Goal: Navigation & Orientation: Find specific page/section

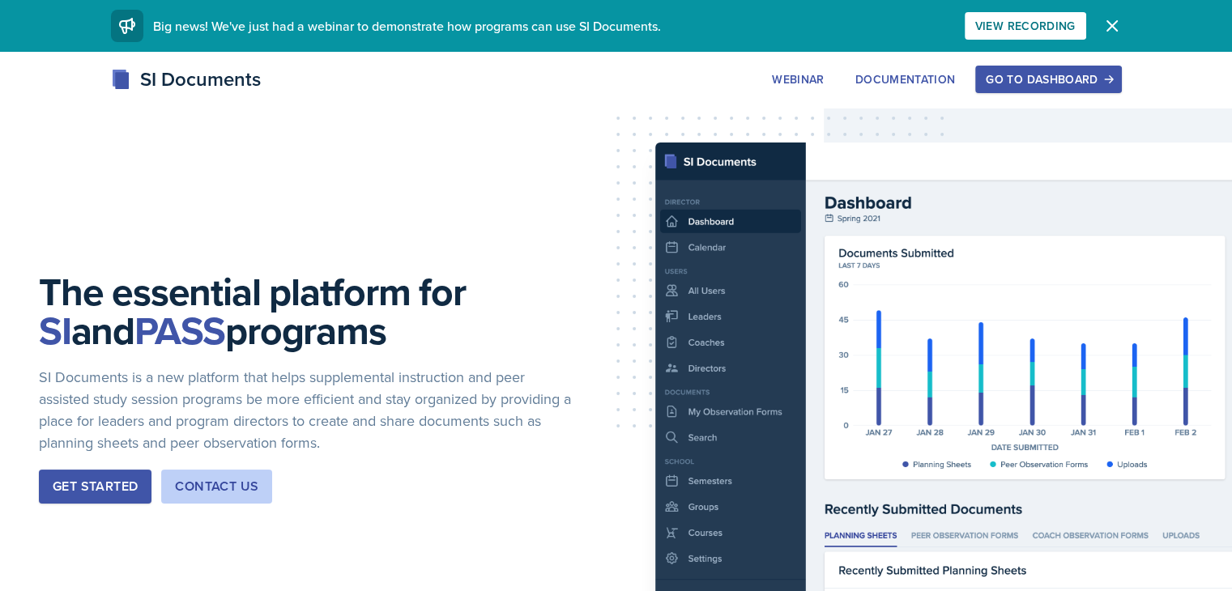
click at [1111, 79] on div "Go to Dashboard" at bounding box center [1048, 79] width 125 height 13
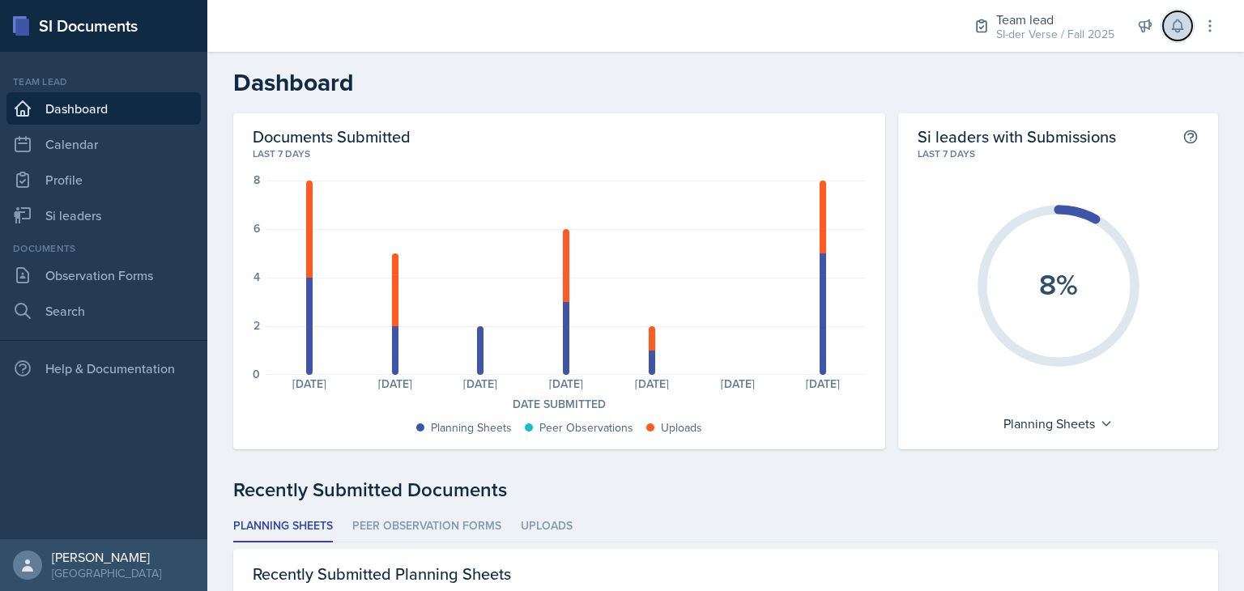
click at [1169, 33] on button at bounding box center [1177, 25] width 29 height 29
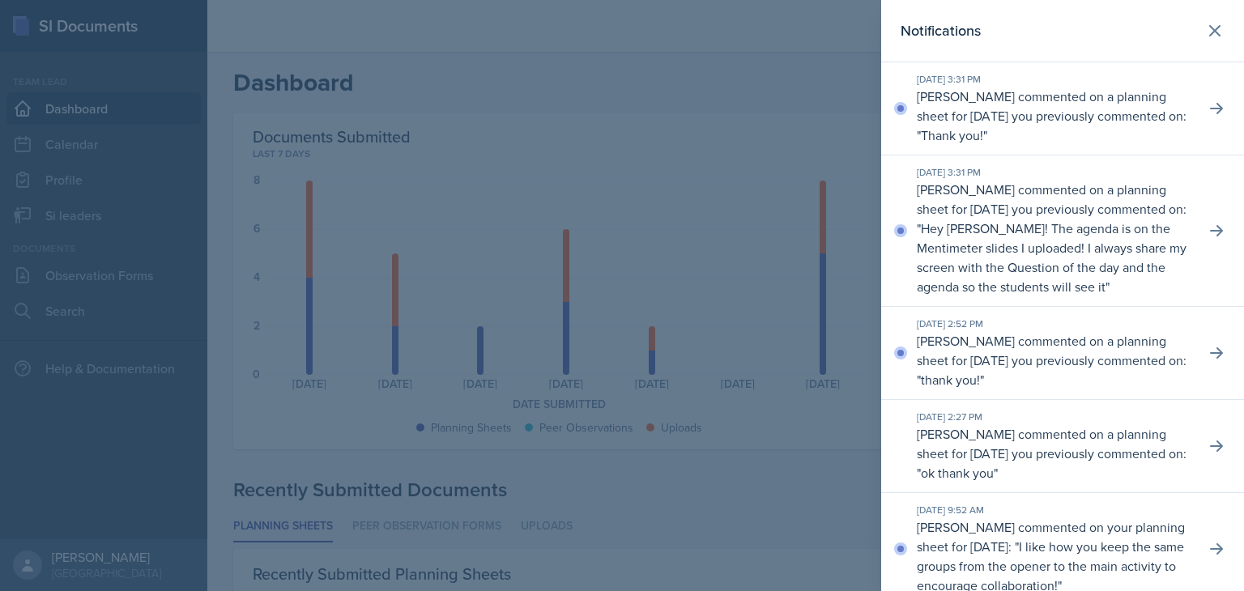
click at [768, 88] on div at bounding box center [622, 295] width 1244 height 591
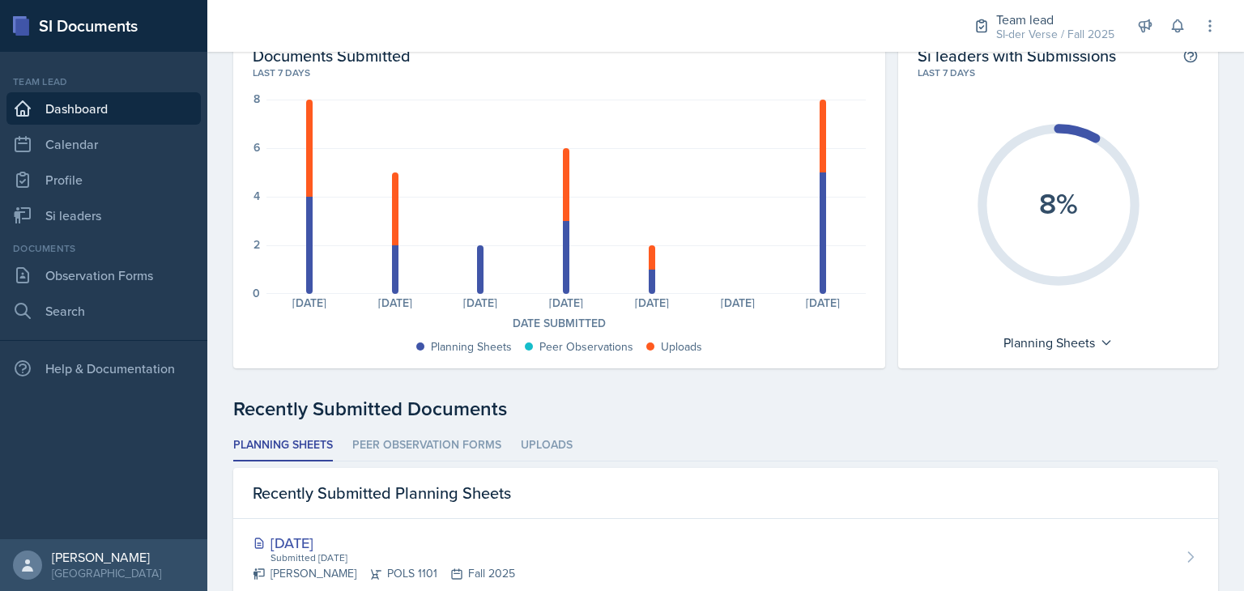
scroll to position [83, 0]
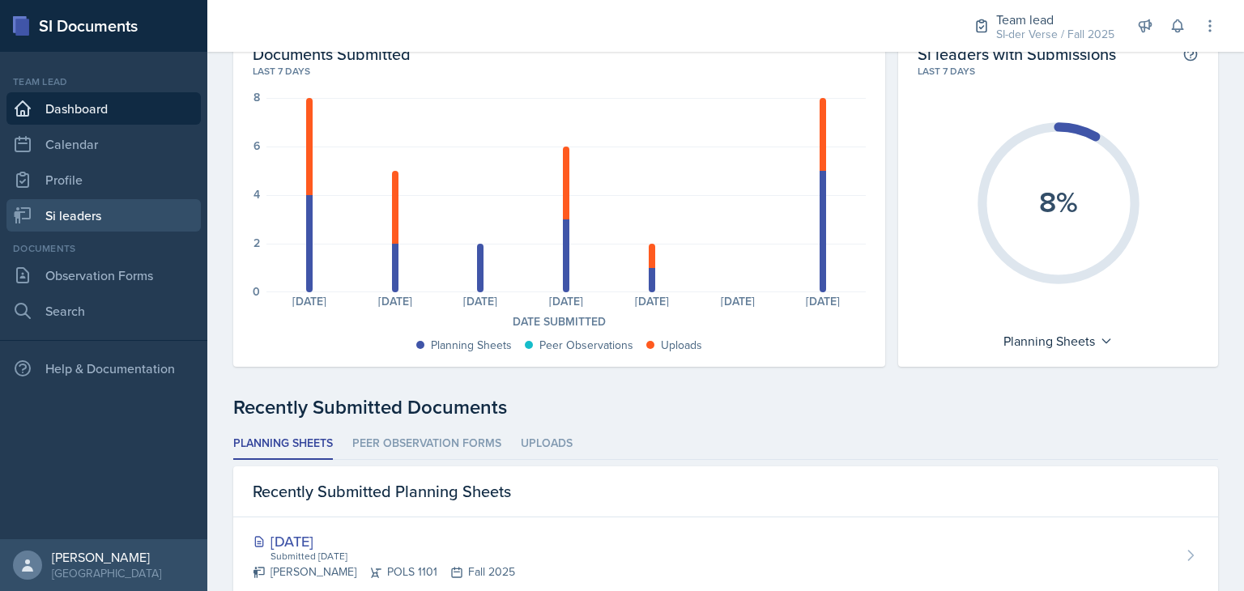
click at [97, 211] on link "Si leaders" at bounding box center [103, 215] width 194 height 32
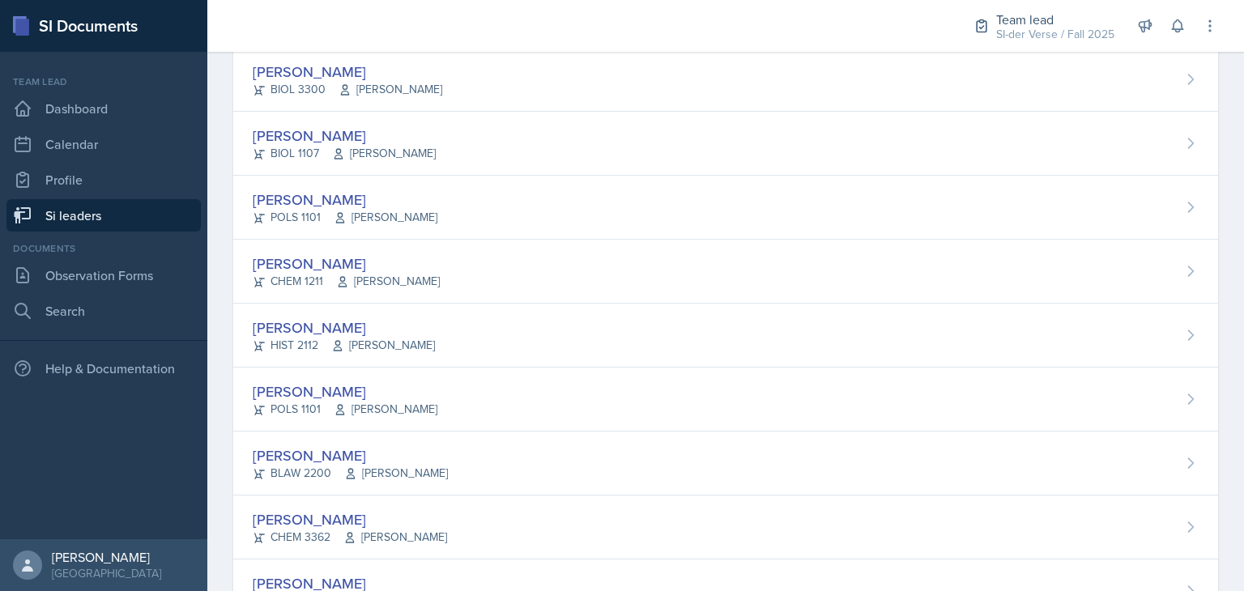
scroll to position [549, 0]
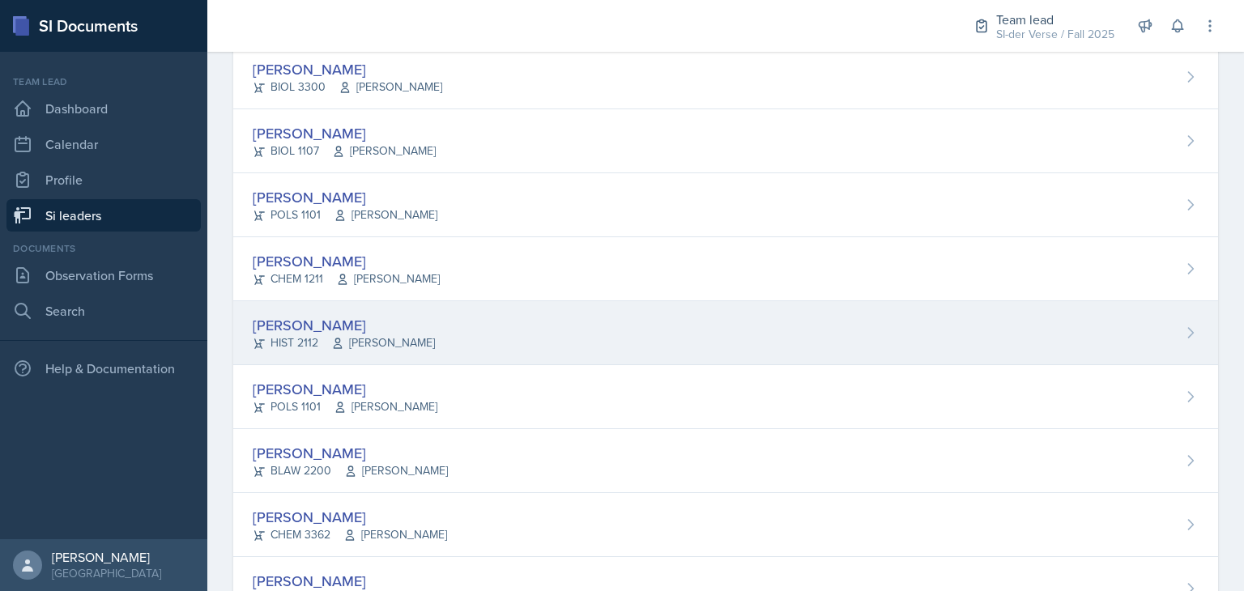
click at [513, 313] on div "[PERSON_NAME] HIST 2112 [PERSON_NAME]" at bounding box center [725, 333] width 985 height 64
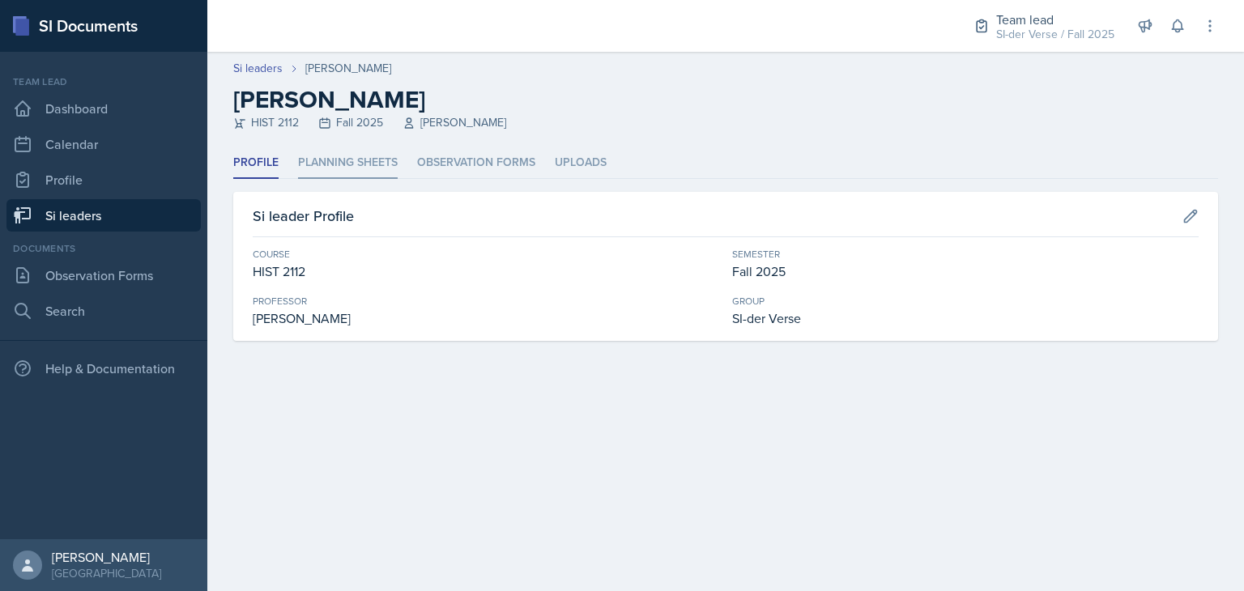
click at [382, 169] on li "Planning Sheets" at bounding box center [348, 163] width 100 height 32
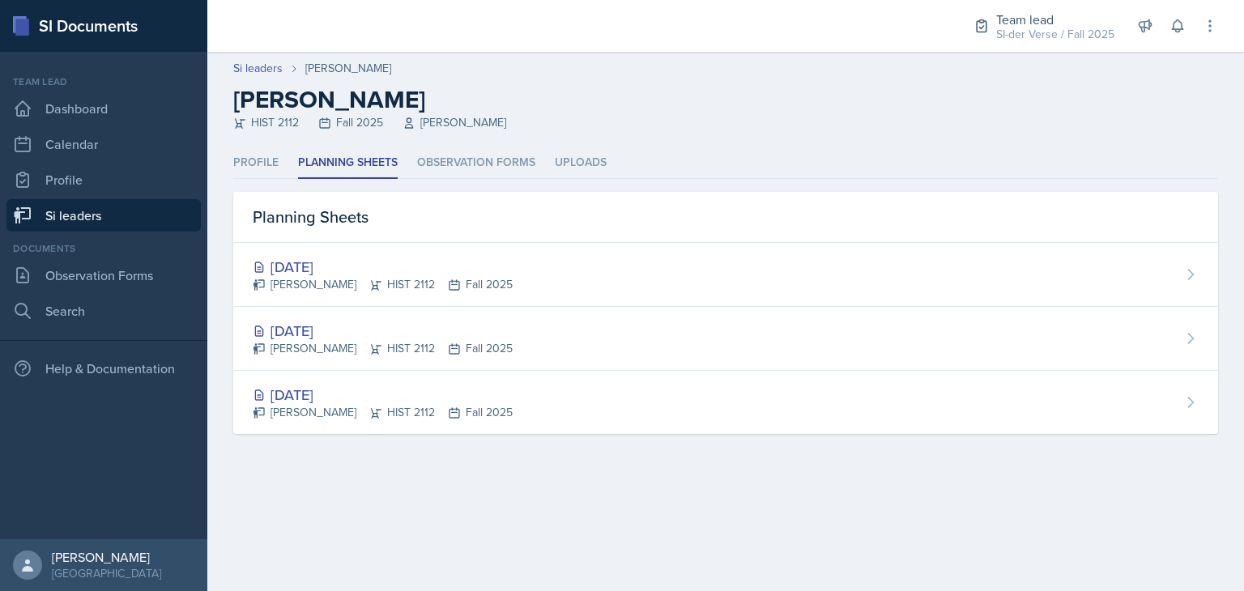
click at [127, 209] on link "Si leaders" at bounding box center [103, 215] width 194 height 32
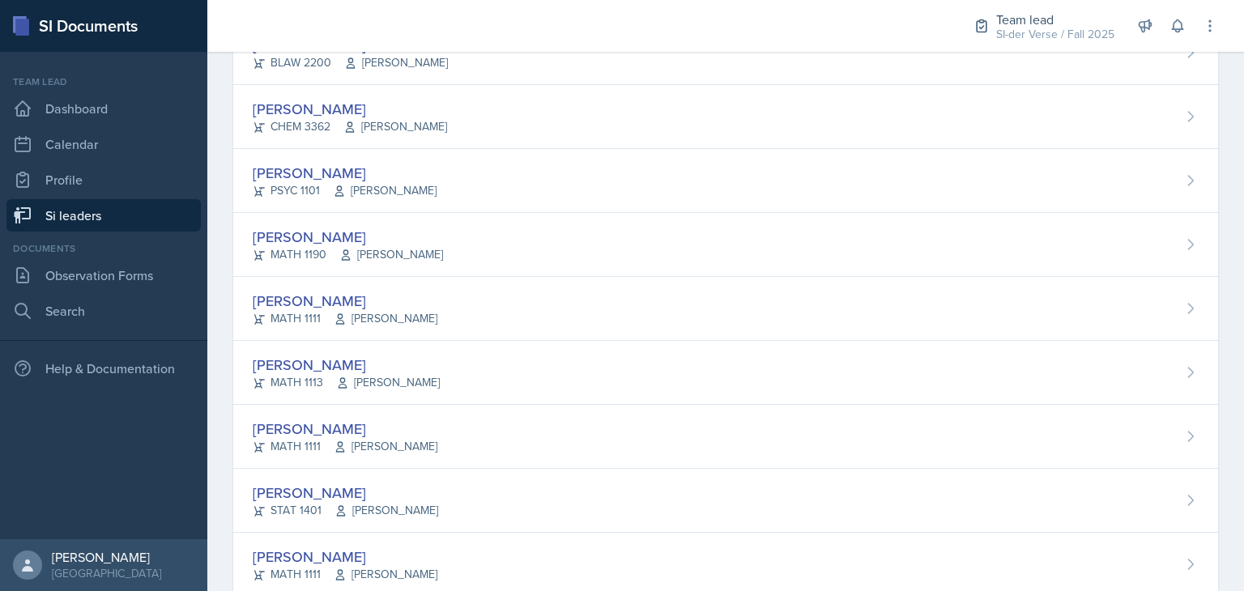
scroll to position [1061, 0]
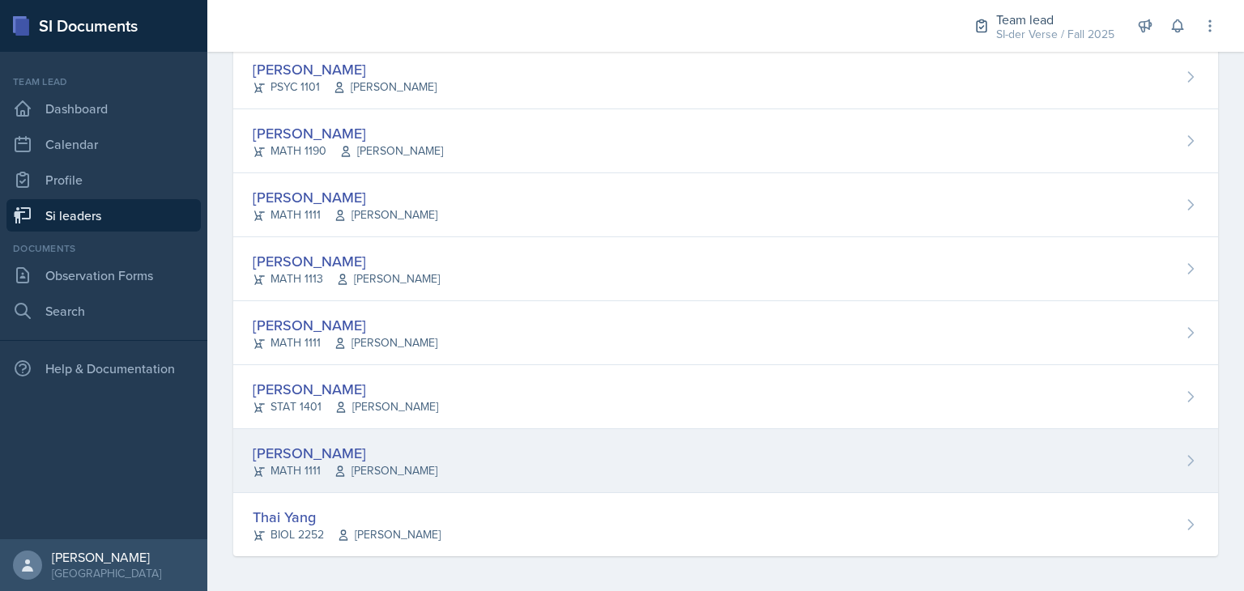
click at [315, 446] on div "[PERSON_NAME]" at bounding box center [345, 453] width 185 height 22
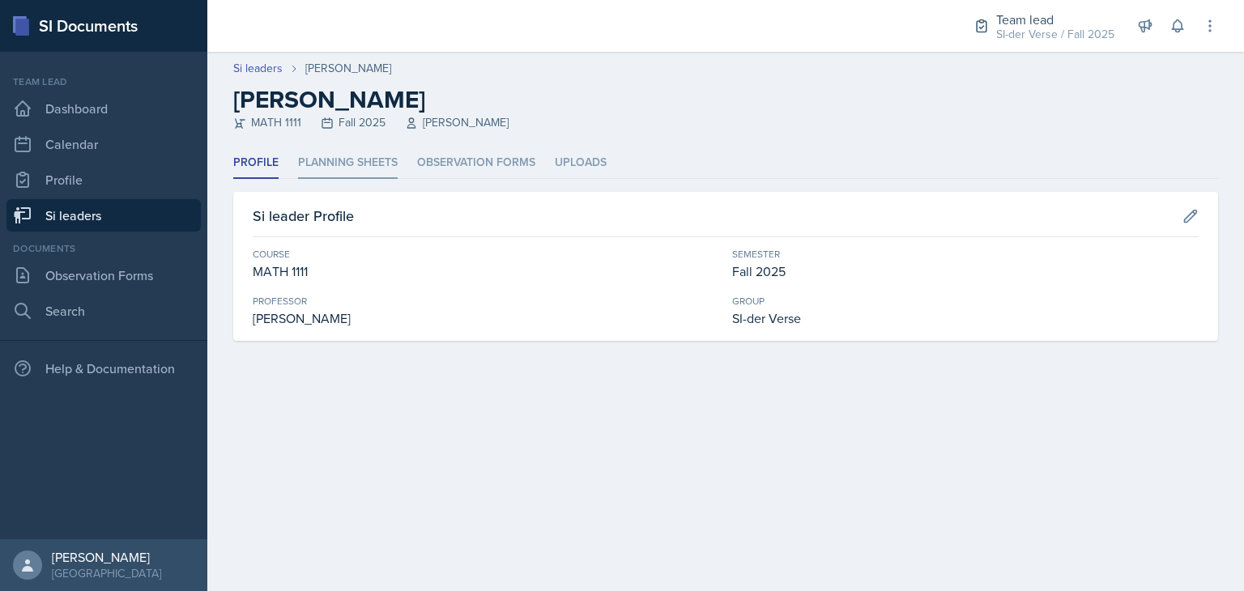
click at [356, 159] on li "Planning Sheets" at bounding box center [348, 163] width 100 height 32
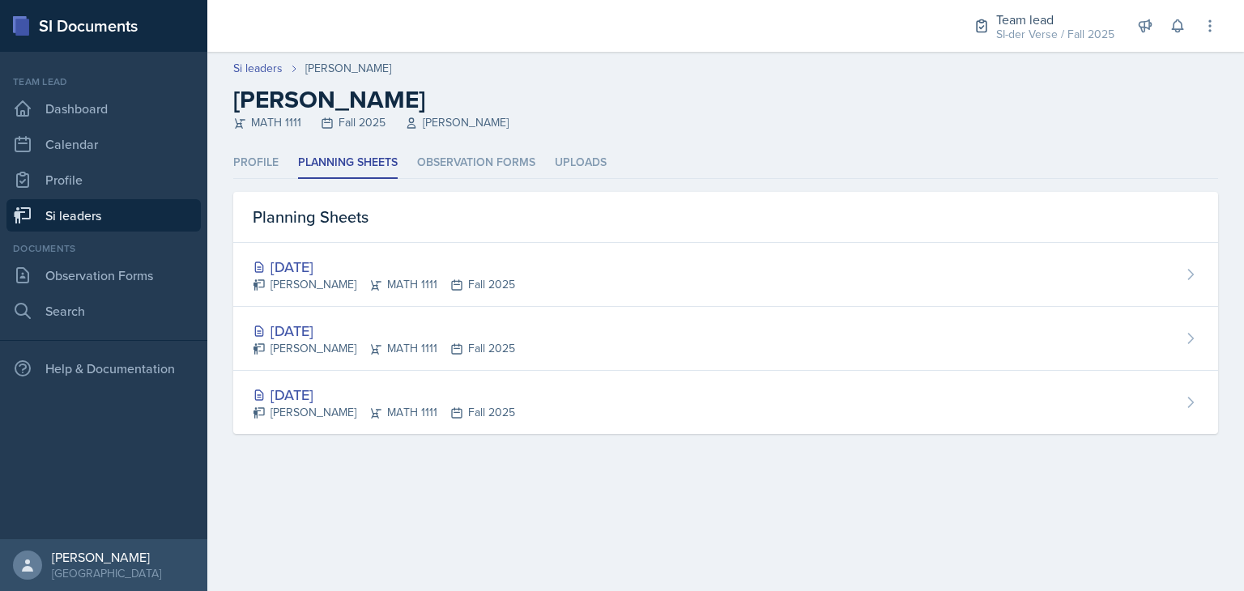
click at [113, 217] on link "Si leaders" at bounding box center [103, 215] width 194 height 32
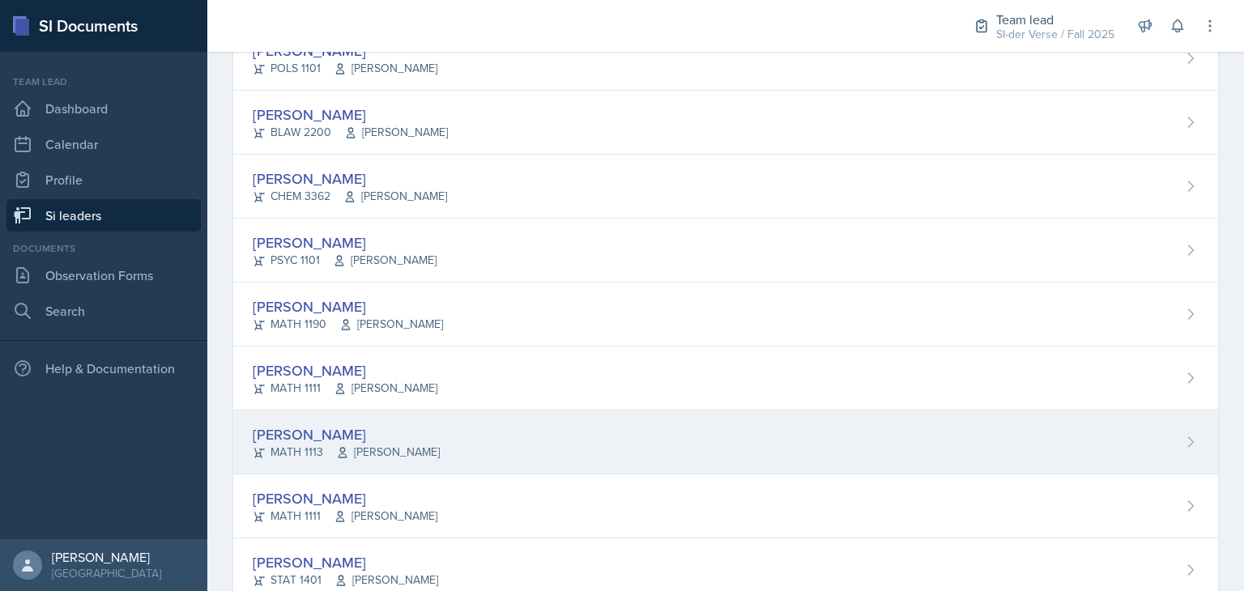
scroll to position [888, 0]
click at [310, 429] on div "[PERSON_NAME]" at bounding box center [346, 435] width 187 height 22
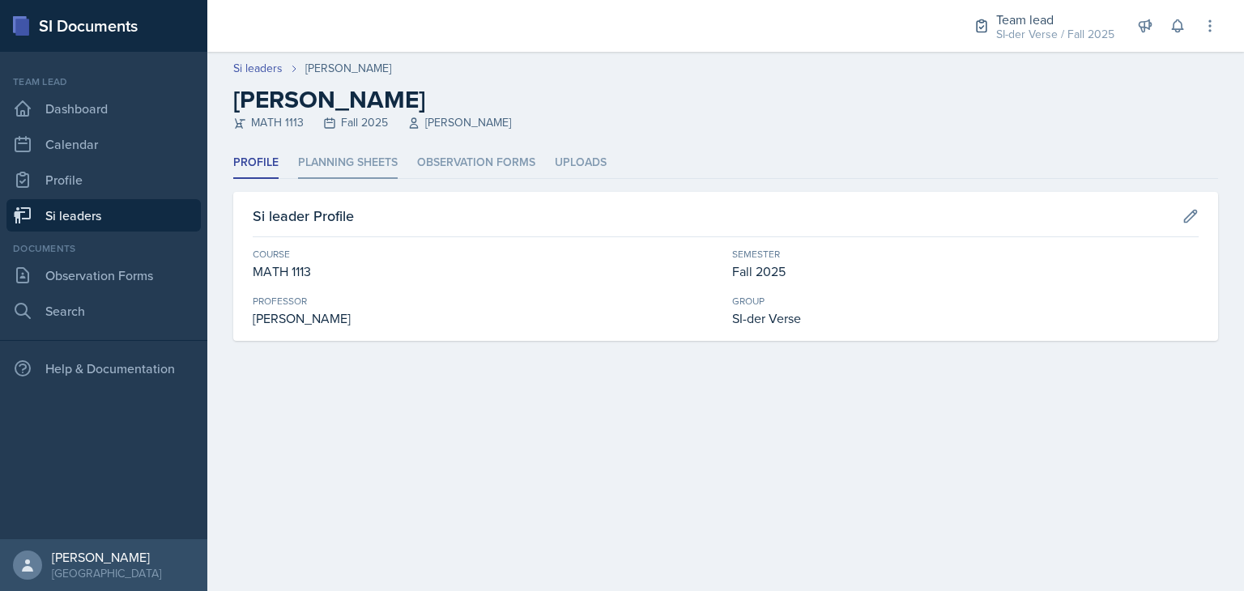
click at [361, 165] on li "Planning Sheets" at bounding box center [348, 163] width 100 height 32
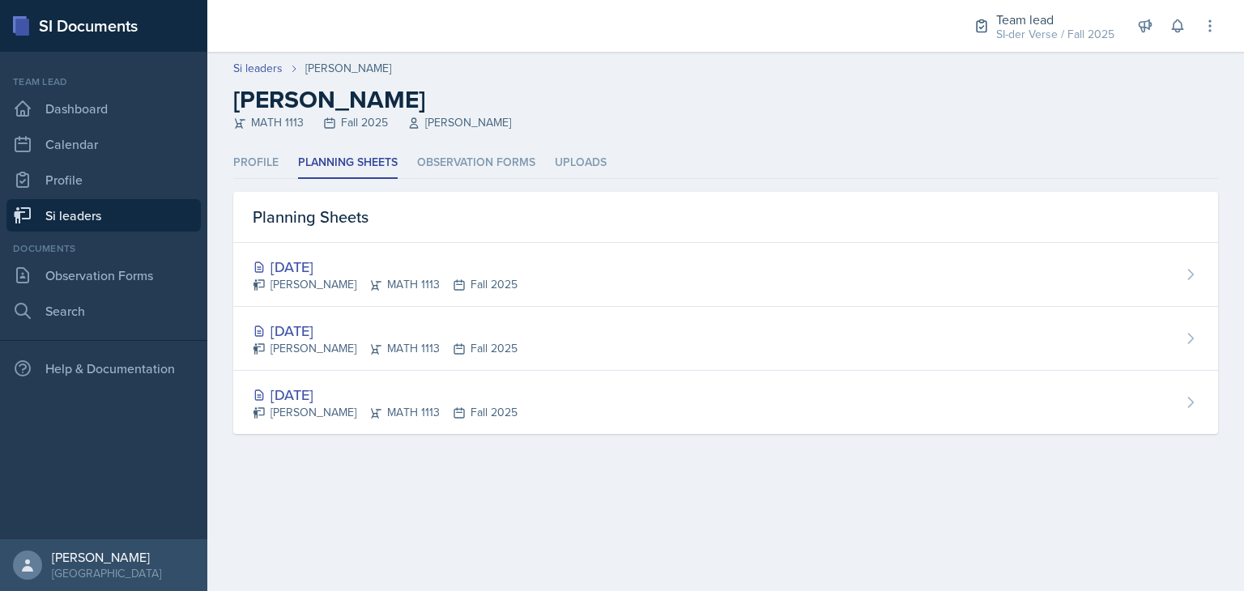
click at [127, 220] on link "Si leaders" at bounding box center [103, 215] width 194 height 32
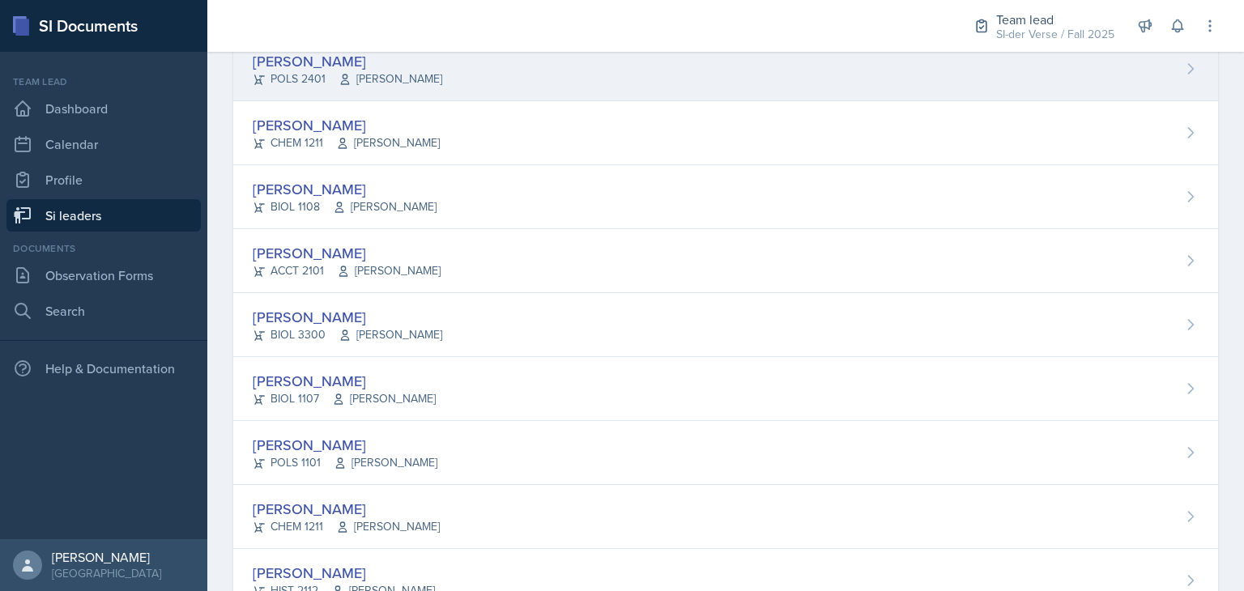
scroll to position [407, 0]
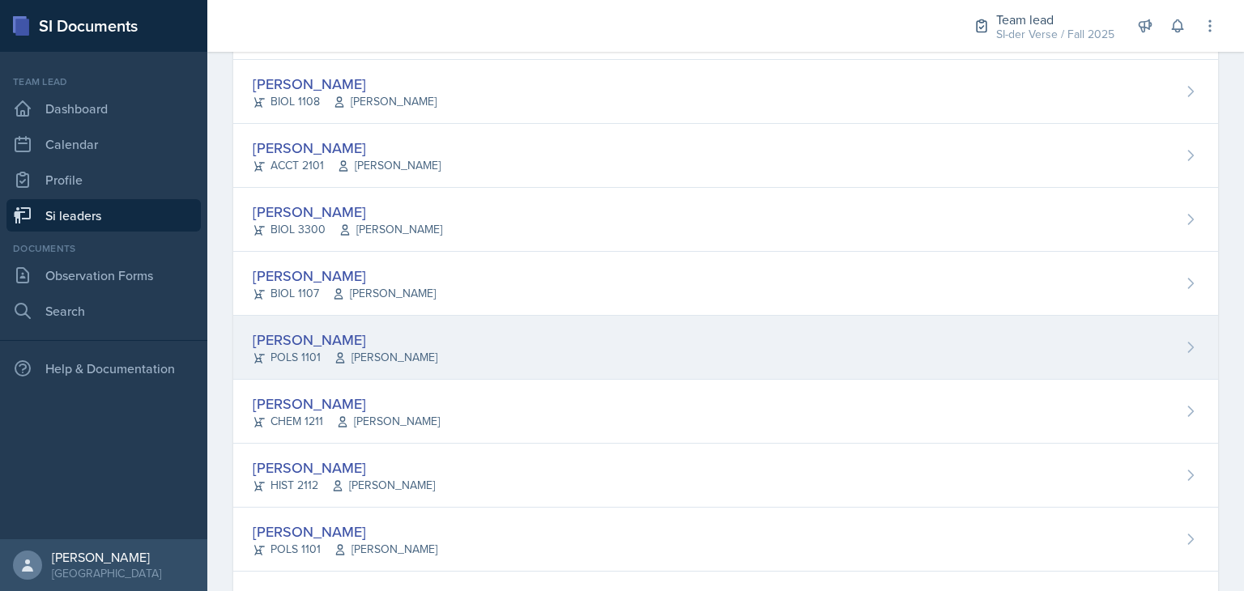
click at [309, 351] on div "POLS 1101 [PERSON_NAME]" at bounding box center [345, 357] width 185 height 17
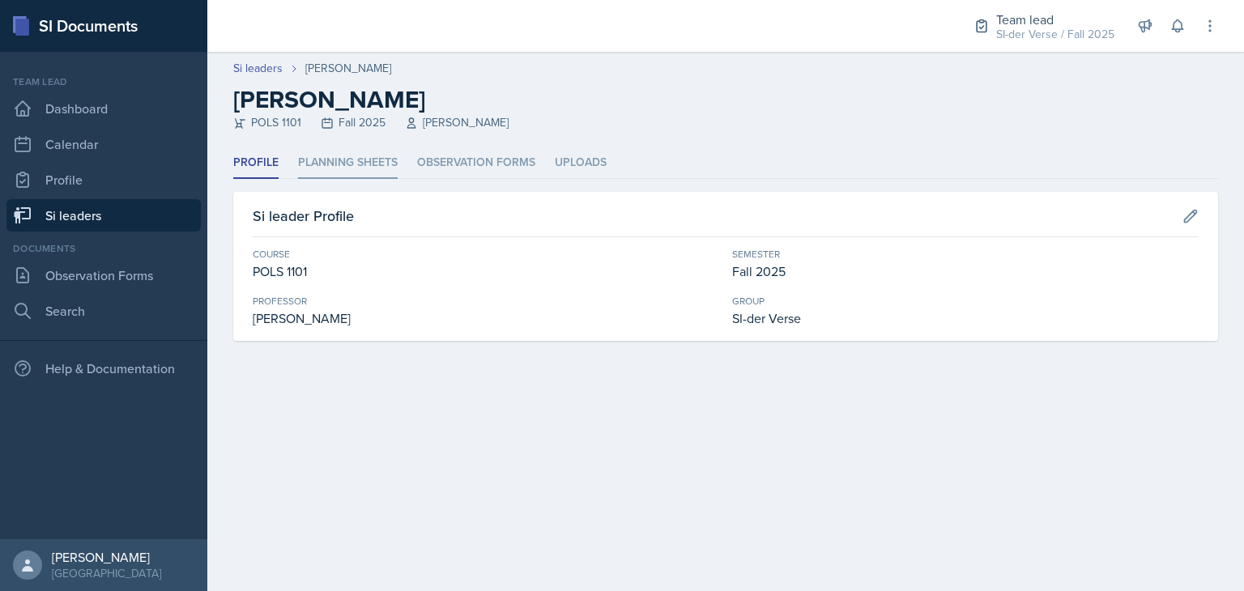
click at [369, 160] on li "Planning Sheets" at bounding box center [348, 163] width 100 height 32
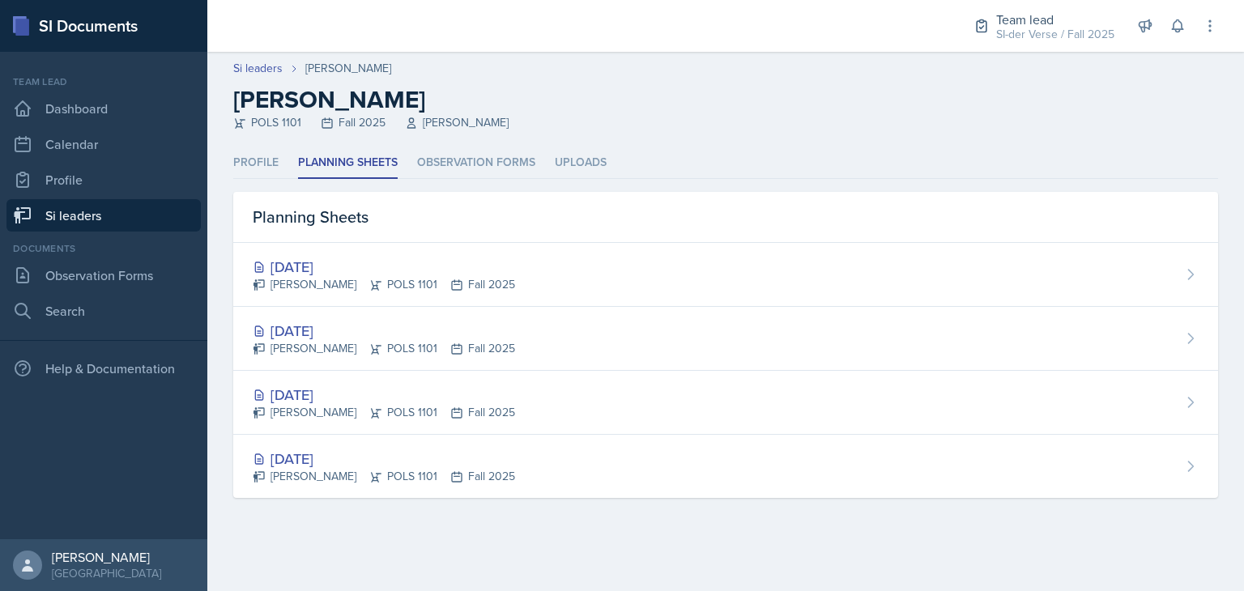
click at [143, 208] on link "Si leaders" at bounding box center [103, 215] width 194 height 32
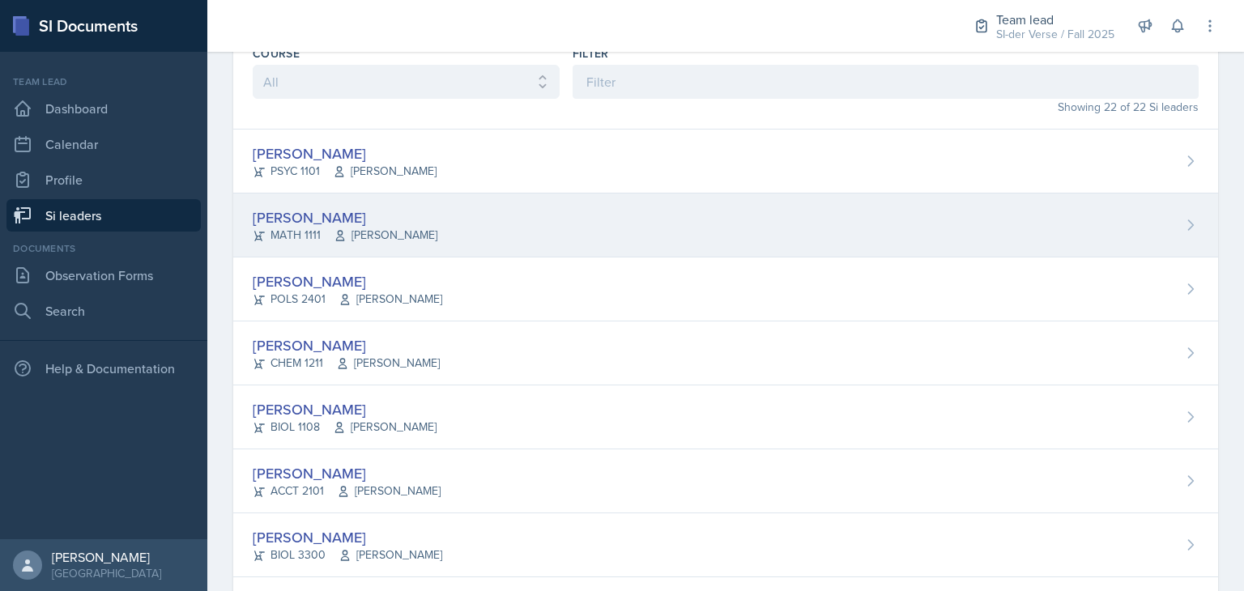
scroll to position [83, 0]
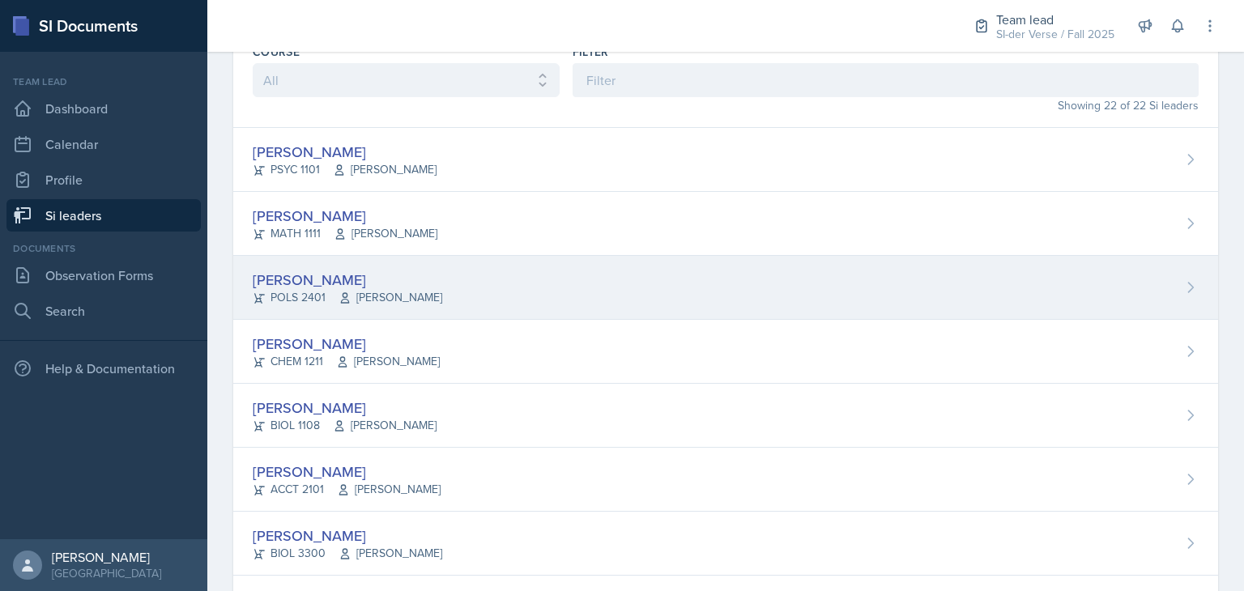
click at [292, 281] on div "[PERSON_NAME]" at bounding box center [348, 280] width 190 height 22
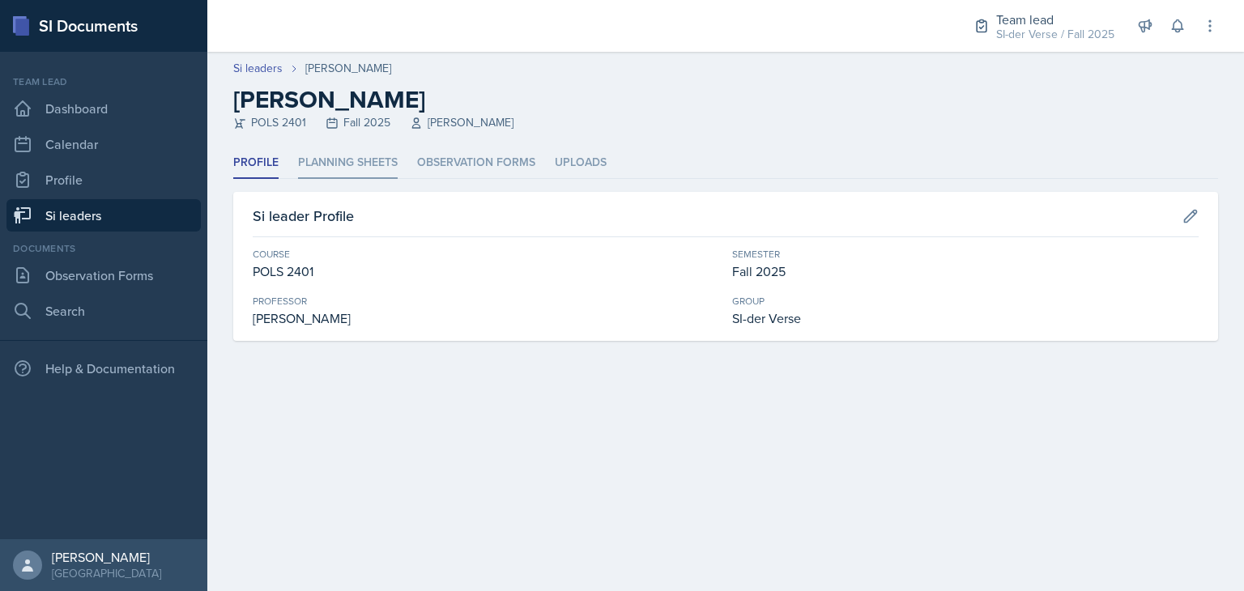
click at [379, 169] on li "Planning Sheets" at bounding box center [348, 163] width 100 height 32
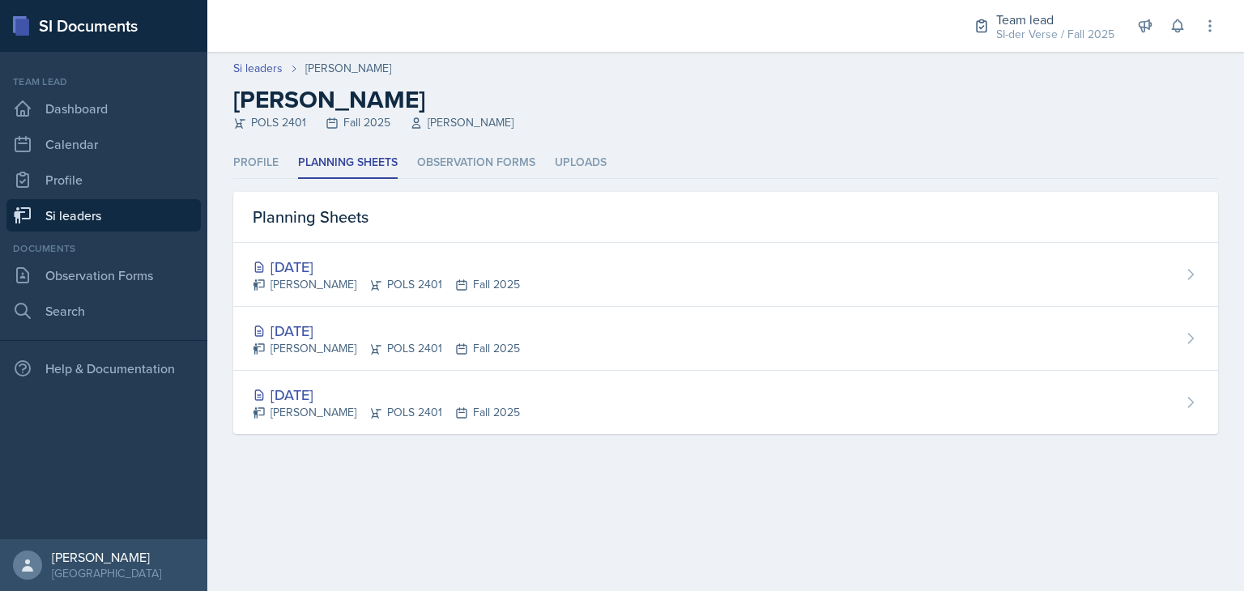
click at [146, 220] on link "Si leaders" at bounding box center [103, 215] width 194 height 32
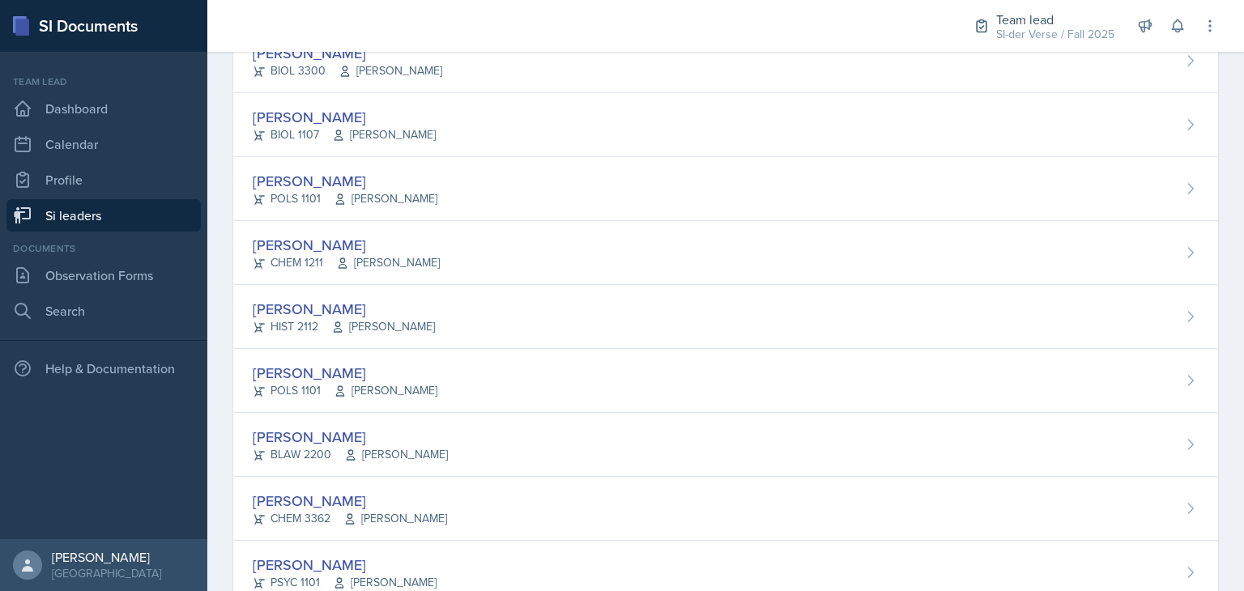
scroll to position [619, 0]
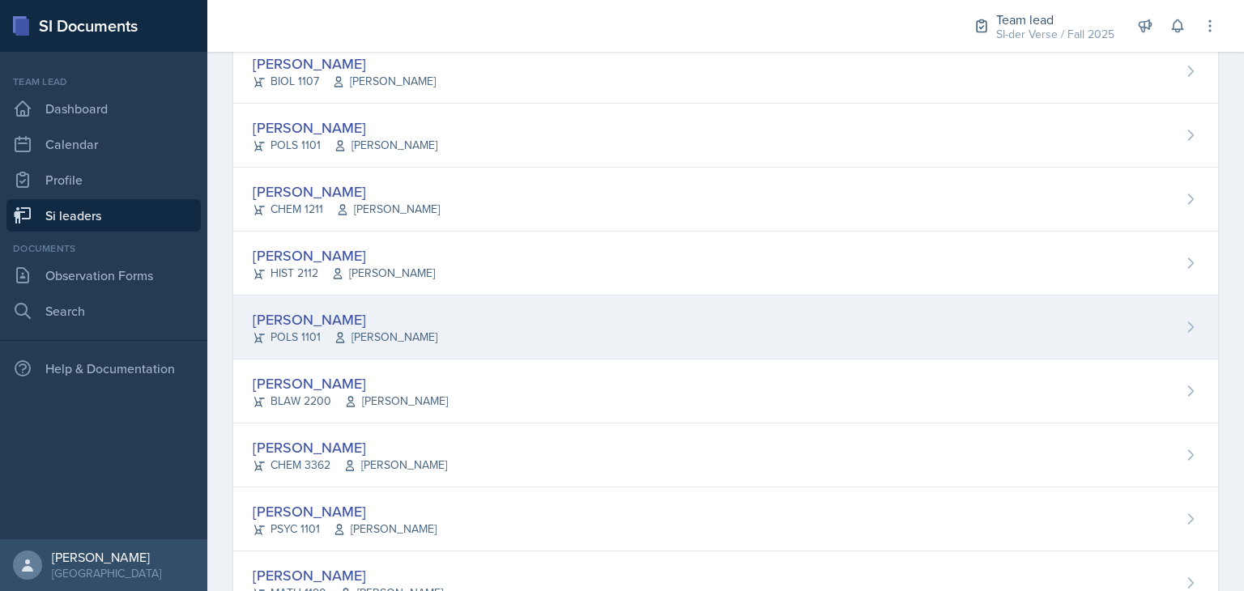
click at [313, 322] on div "[PERSON_NAME]" at bounding box center [345, 320] width 185 height 22
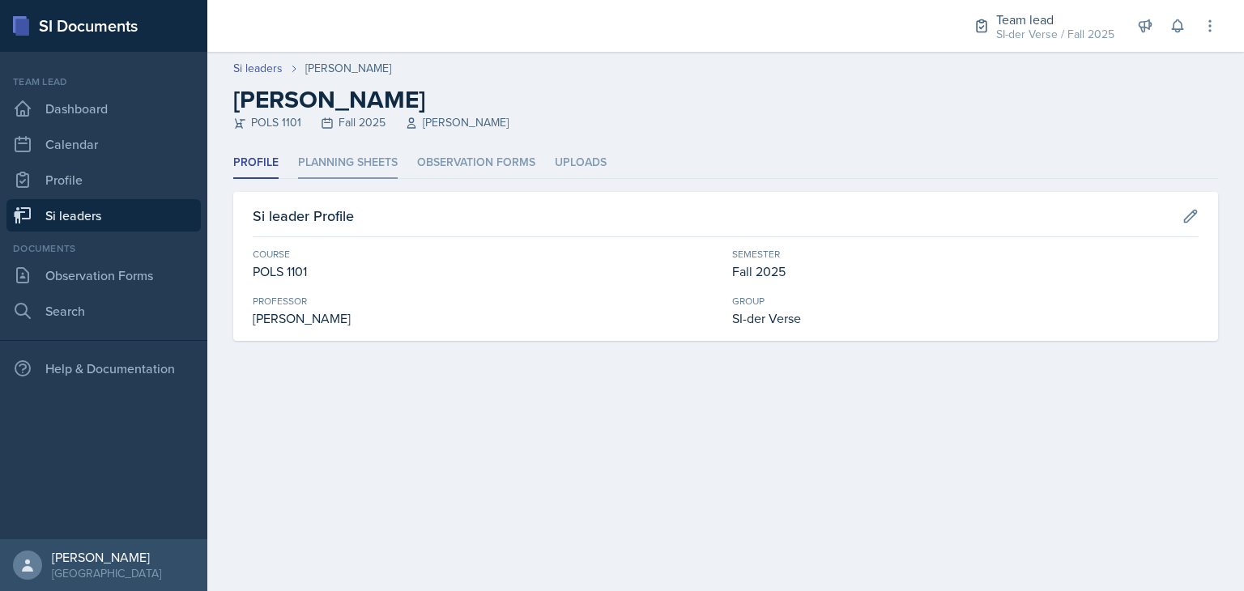
click at [343, 163] on li "Planning Sheets" at bounding box center [348, 163] width 100 height 32
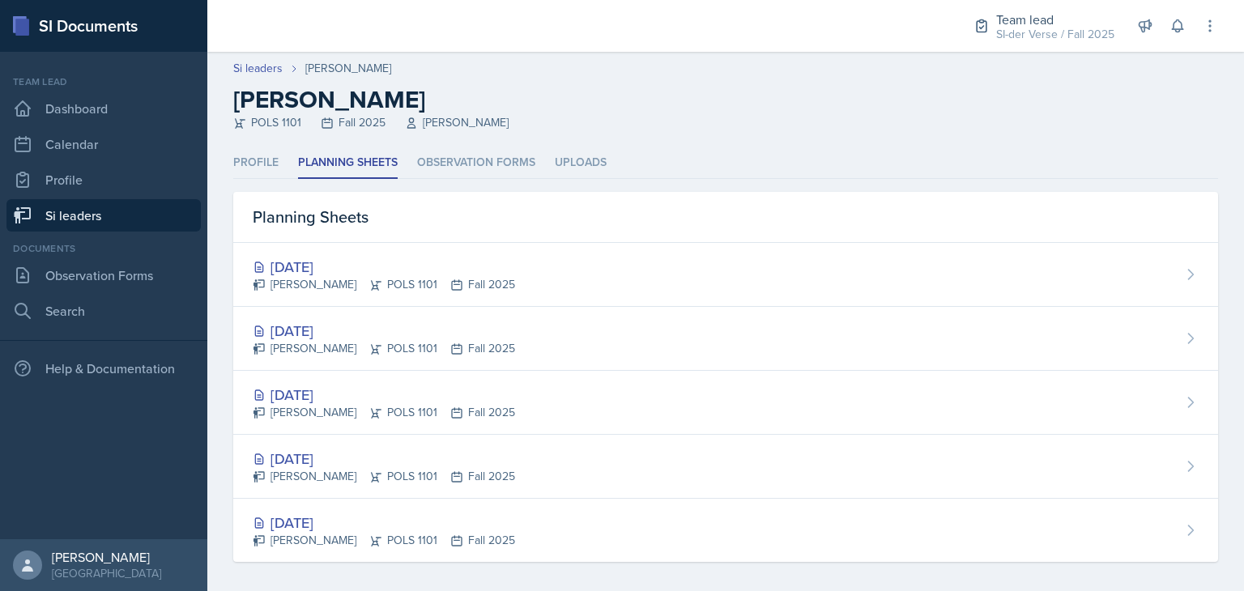
click at [145, 225] on link "Si leaders" at bounding box center [103, 215] width 194 height 32
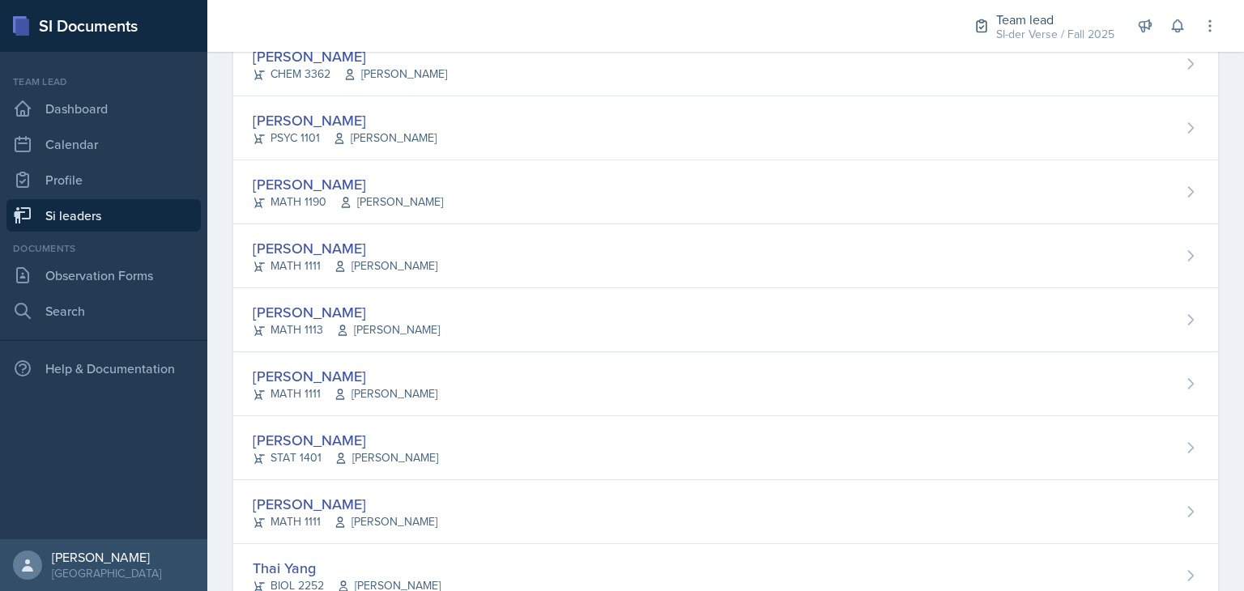
scroll to position [1061, 0]
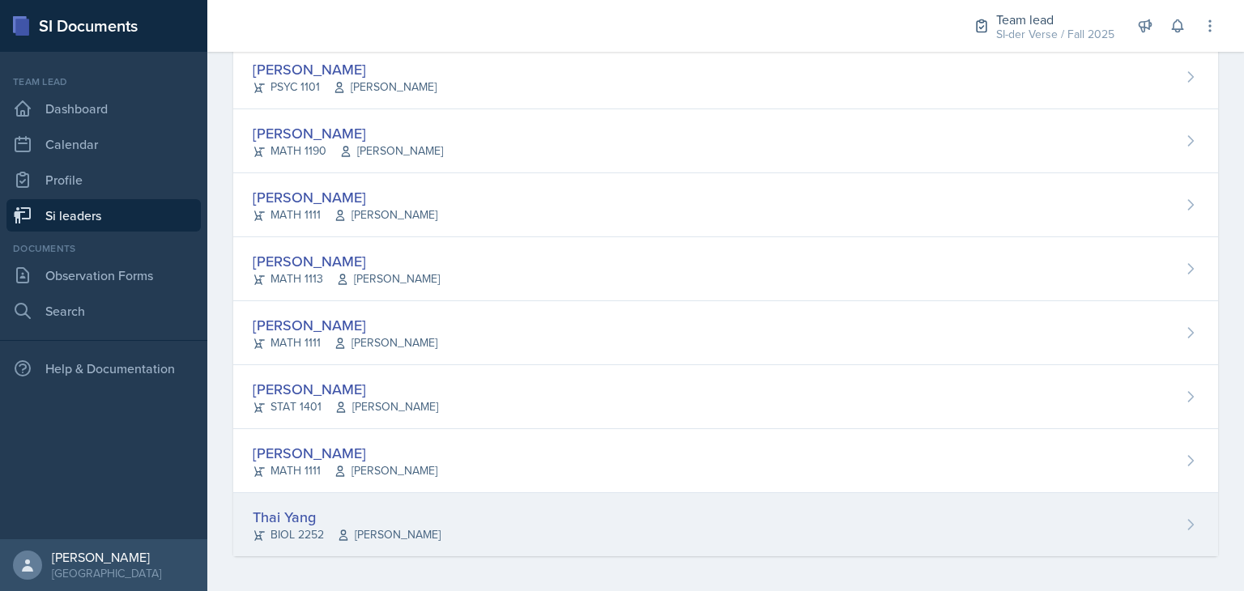
click at [295, 510] on div "Thai Yang" at bounding box center [347, 517] width 188 height 22
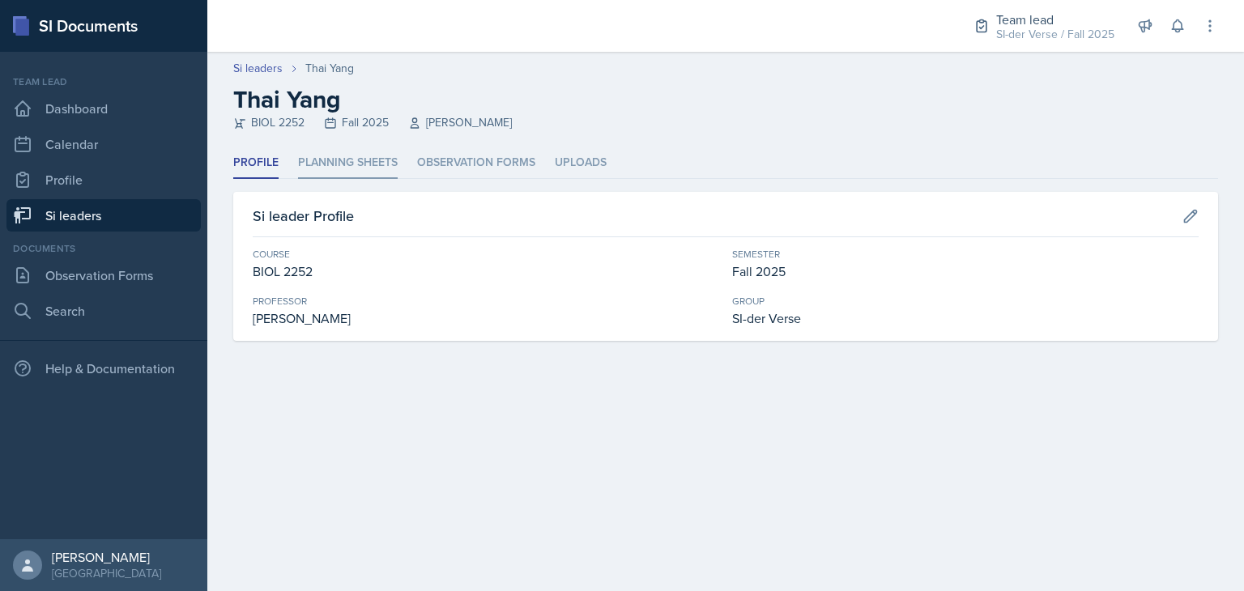
click at [356, 169] on li "Planning Sheets" at bounding box center [348, 163] width 100 height 32
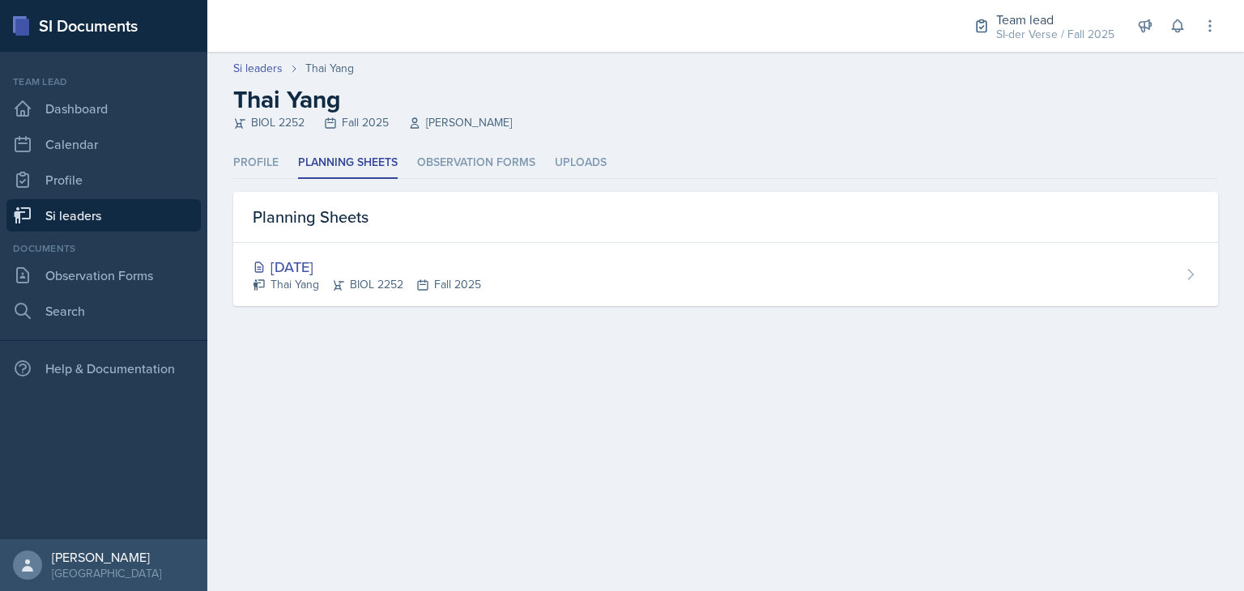
click at [87, 211] on link "Si leaders" at bounding box center [103, 215] width 194 height 32
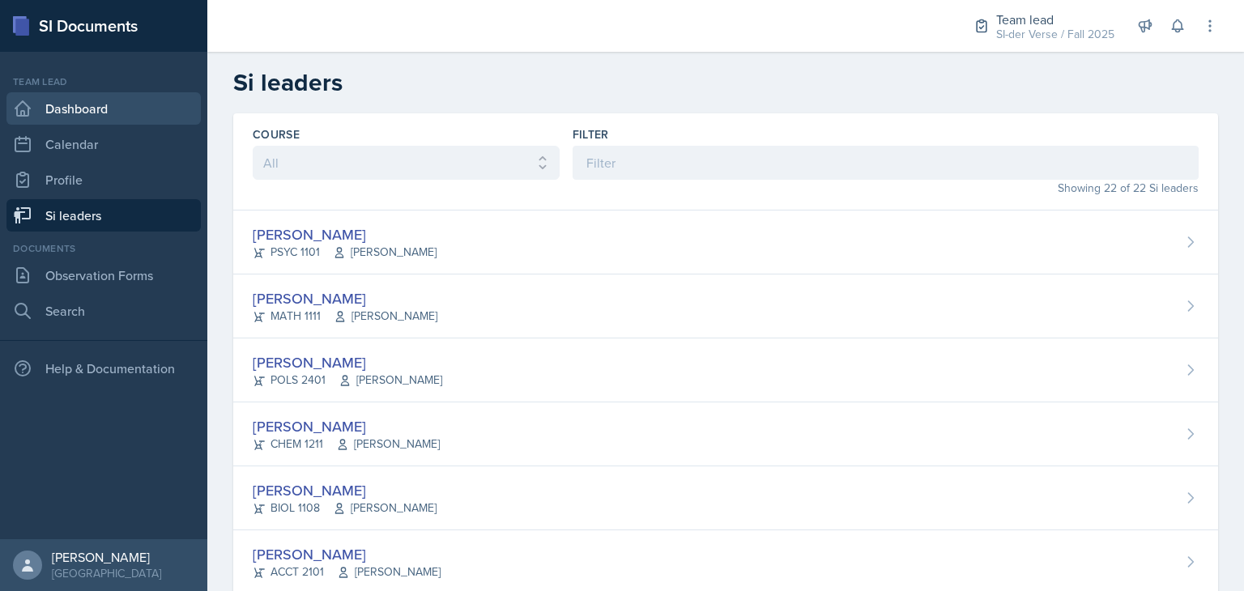
click at [146, 104] on link "Dashboard" at bounding box center [103, 108] width 194 height 32
